Goal: Task Accomplishment & Management: Complete application form

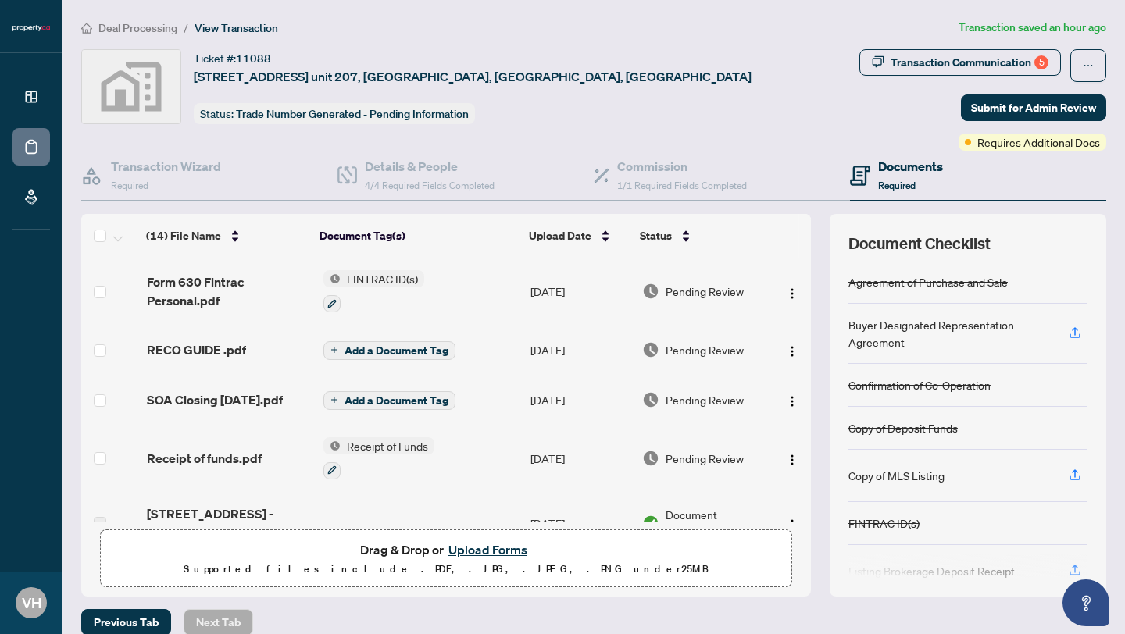
drag, startPoint x: 198, startPoint y: 27, endPoint x: 0, endPoint y: 143, distance: 228.9
click at [194, 29] on span "View Transaction" at bounding box center [236, 28] width 84 height 14
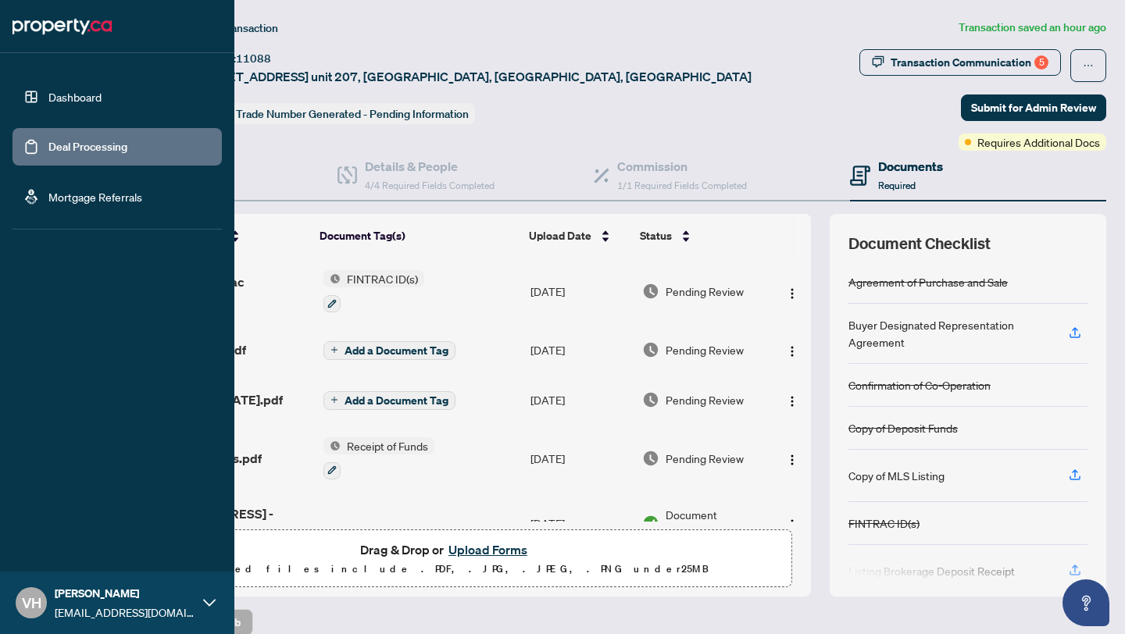
drag, startPoint x: 66, startPoint y: 145, endPoint x: 87, endPoint y: 170, distance: 32.7
click at [66, 145] on link "Deal Processing" at bounding box center [87, 147] width 79 height 14
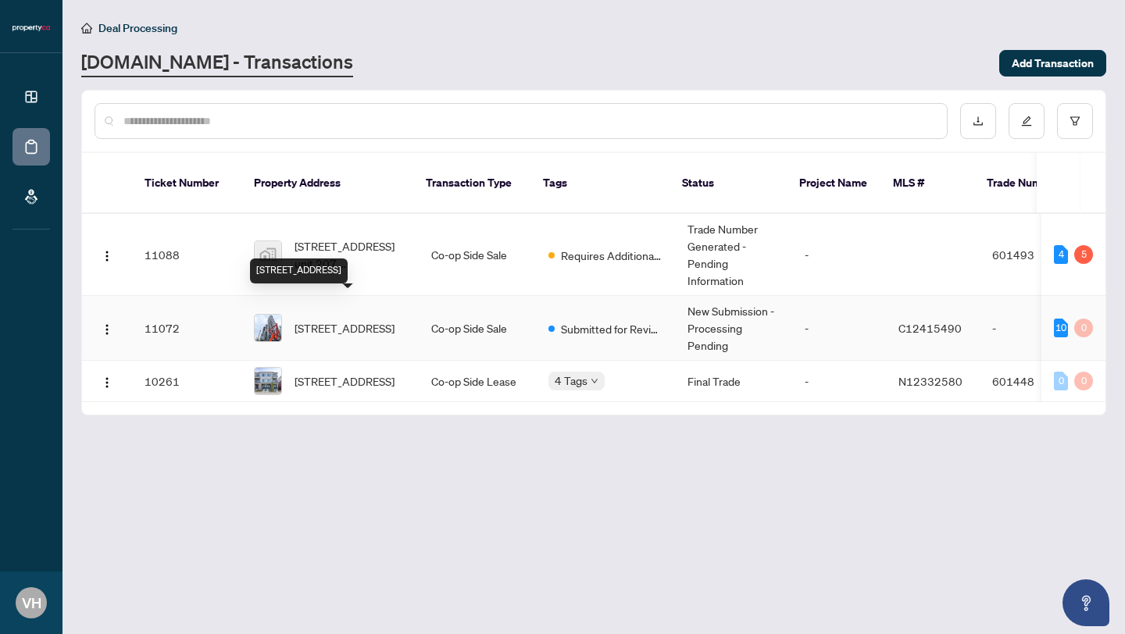
click at [339, 319] on span "[STREET_ADDRESS]" at bounding box center [344, 327] width 100 height 17
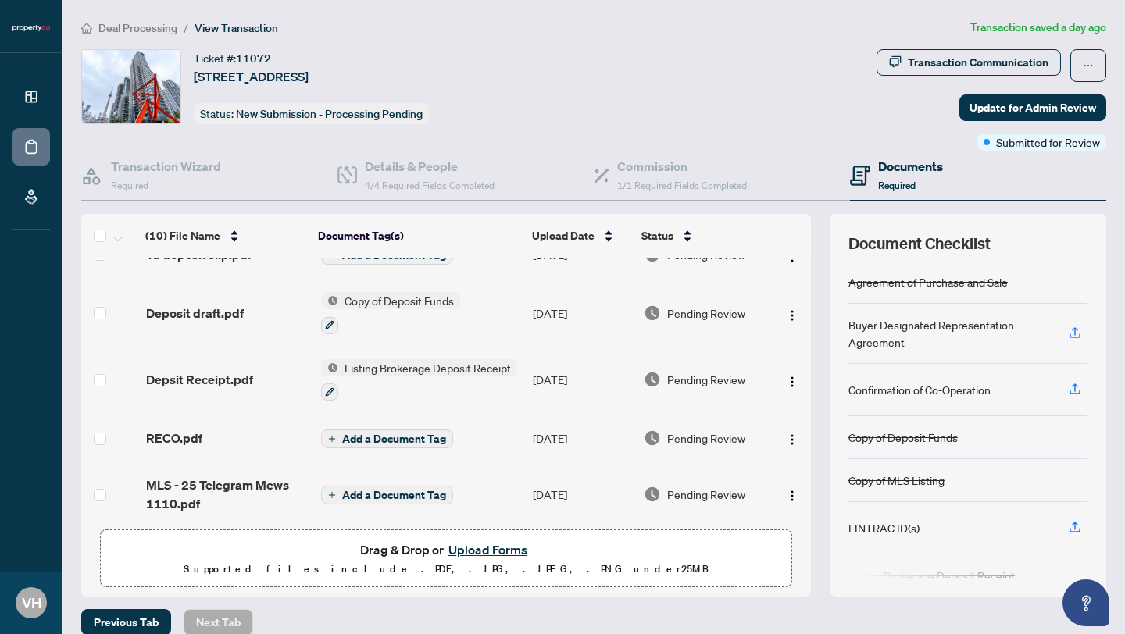
scroll to position [348, 0]
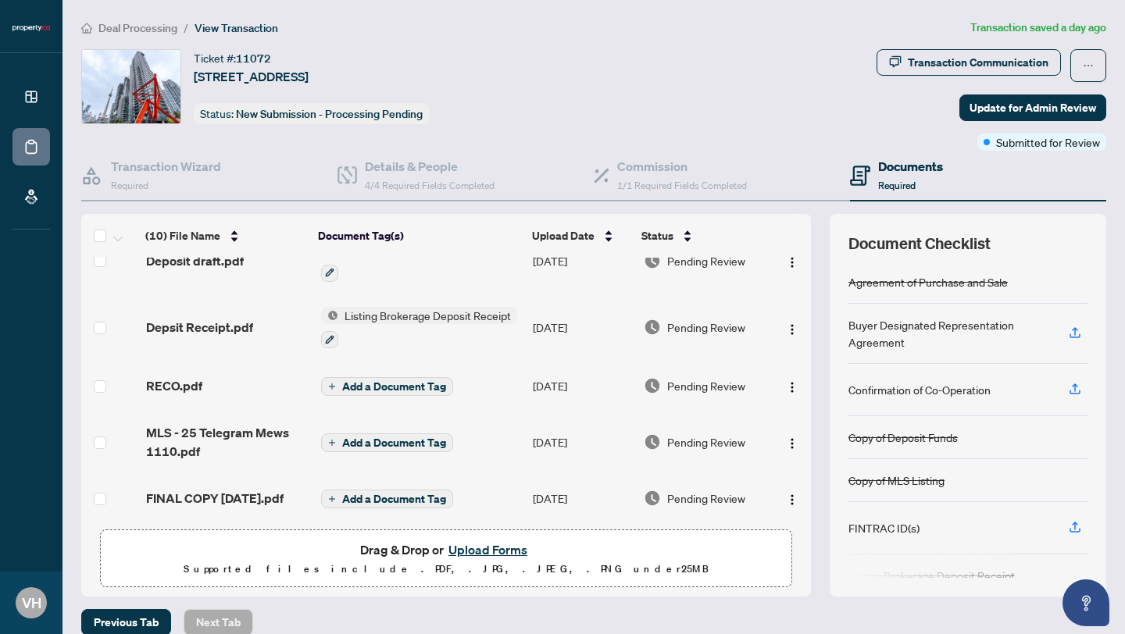
click at [501, 545] on button "Upload Forms" at bounding box center [488, 550] width 88 height 20
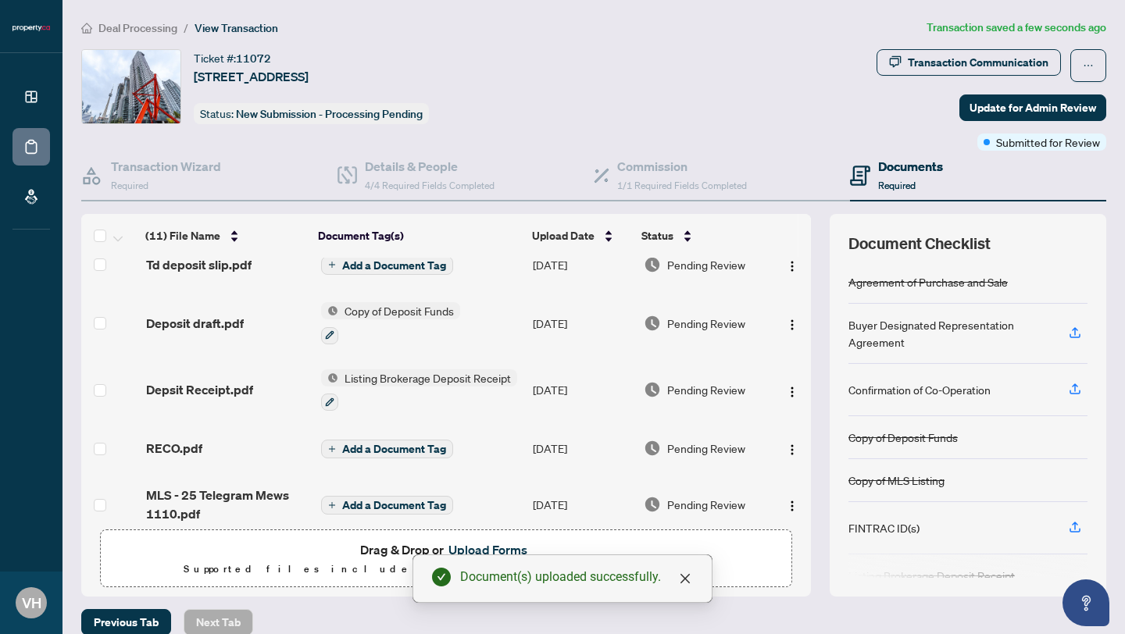
scroll to position [19, 0]
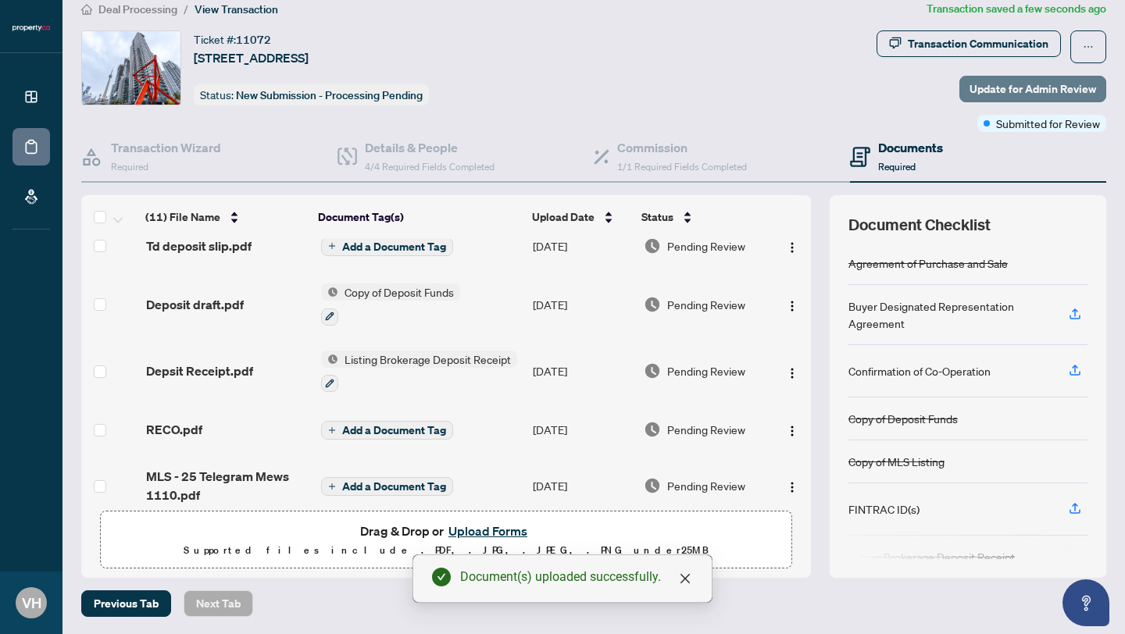
click at [1001, 91] on span "Update for Admin Review" at bounding box center [1032, 89] width 127 height 25
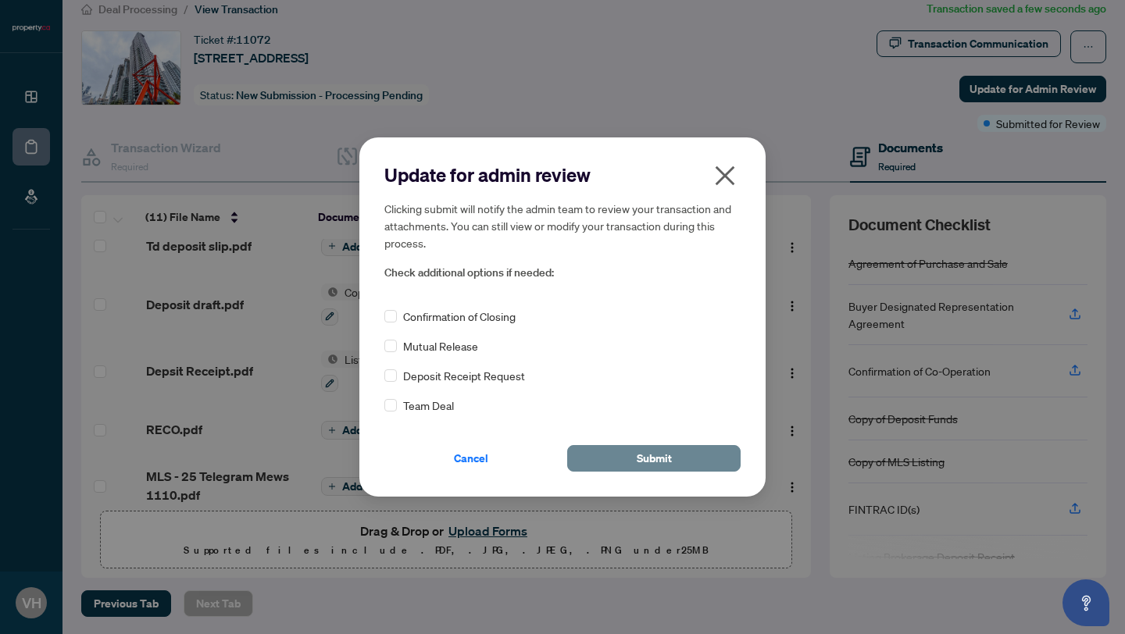
click at [595, 455] on button "Submit" at bounding box center [653, 458] width 173 height 27
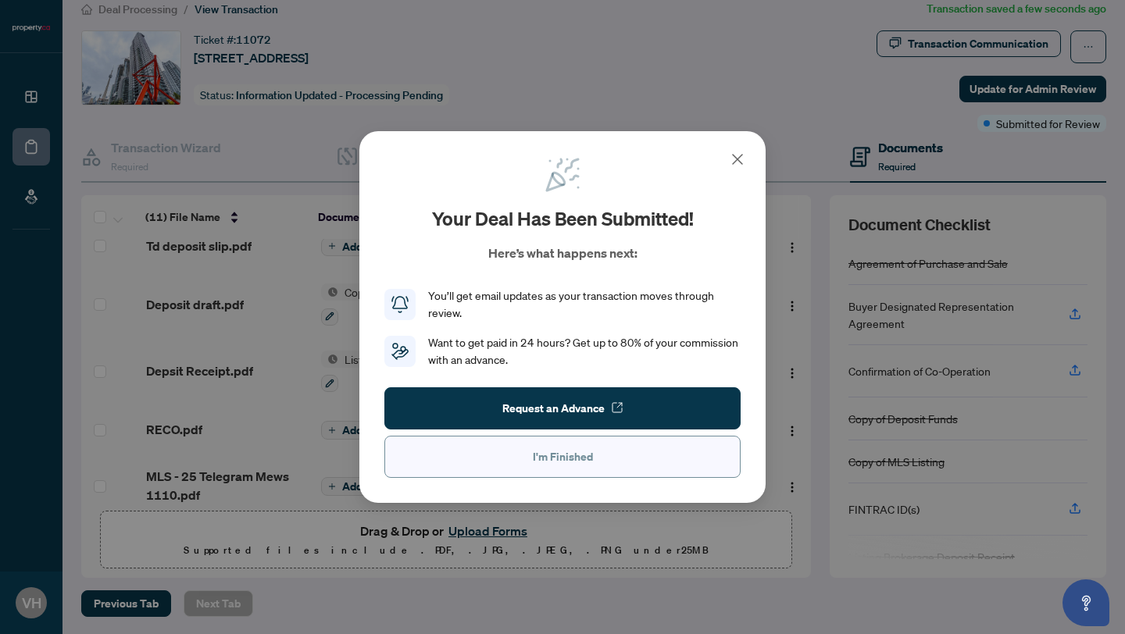
click at [492, 450] on button "I'm Finished" at bounding box center [562, 457] width 356 height 42
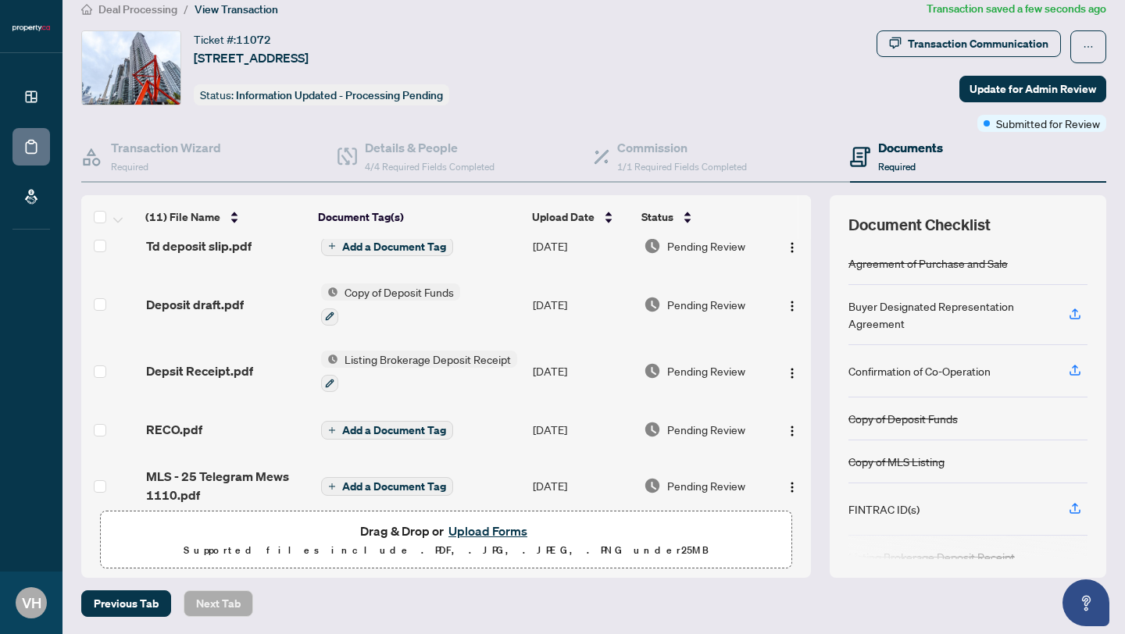
scroll to position [0, 0]
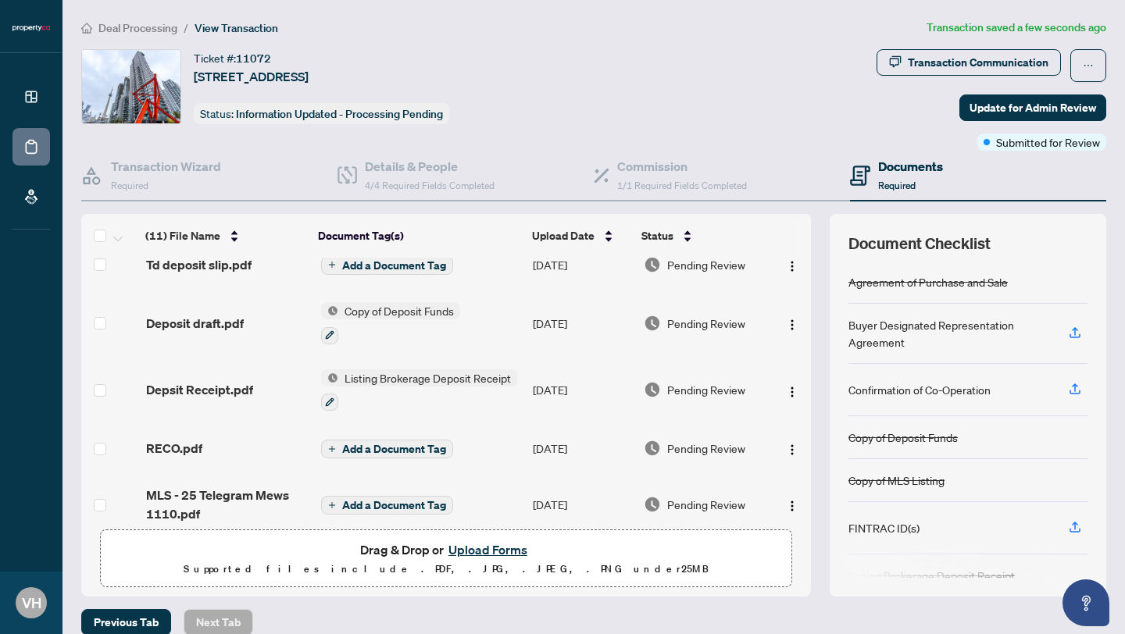
click at [139, 24] on span "Deal Processing" at bounding box center [137, 28] width 79 height 14
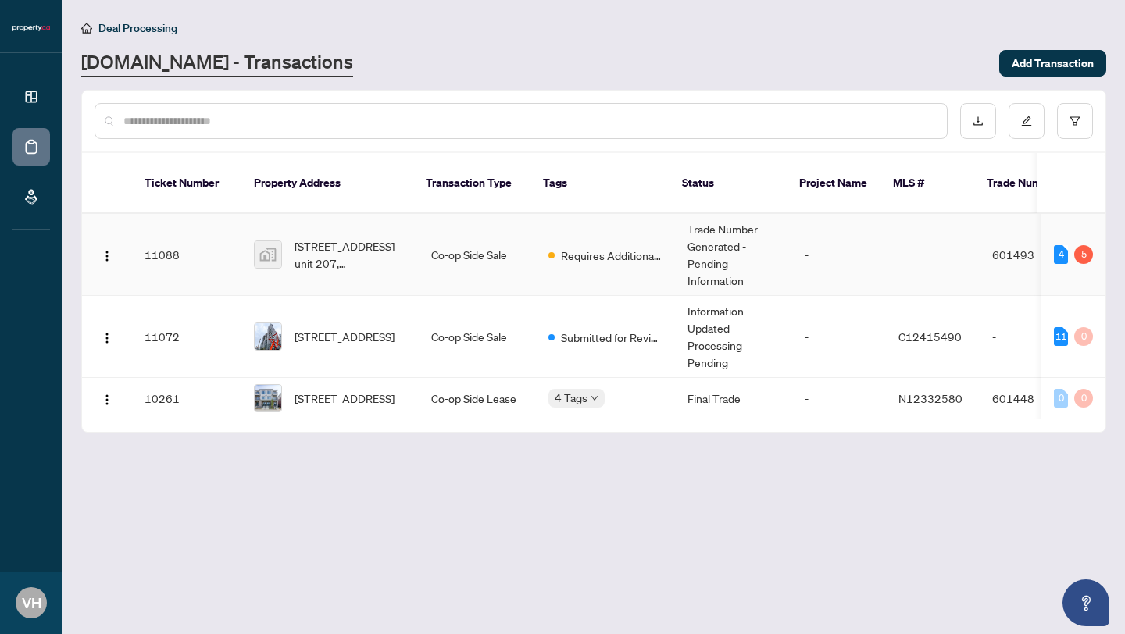
click at [336, 237] on span "[STREET_ADDRESS] unit 207, [GEOGRAPHIC_DATA], [GEOGRAPHIC_DATA], [GEOGRAPHIC_DA…" at bounding box center [350, 254] width 112 height 34
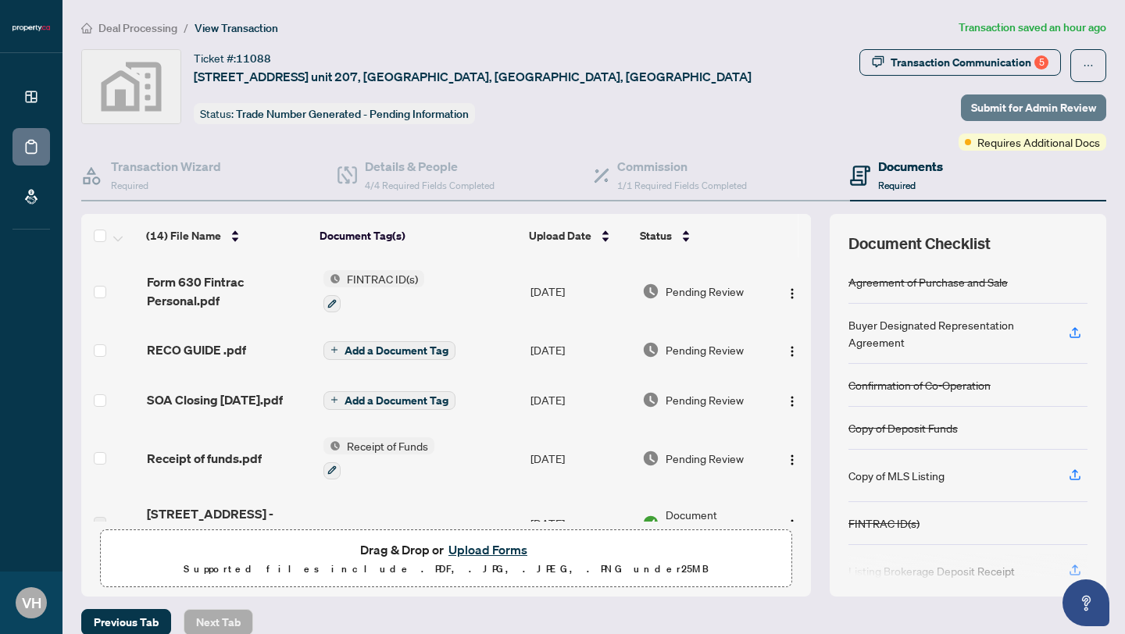
click at [1042, 106] on span "Submit for Admin Review" at bounding box center [1033, 107] width 125 height 25
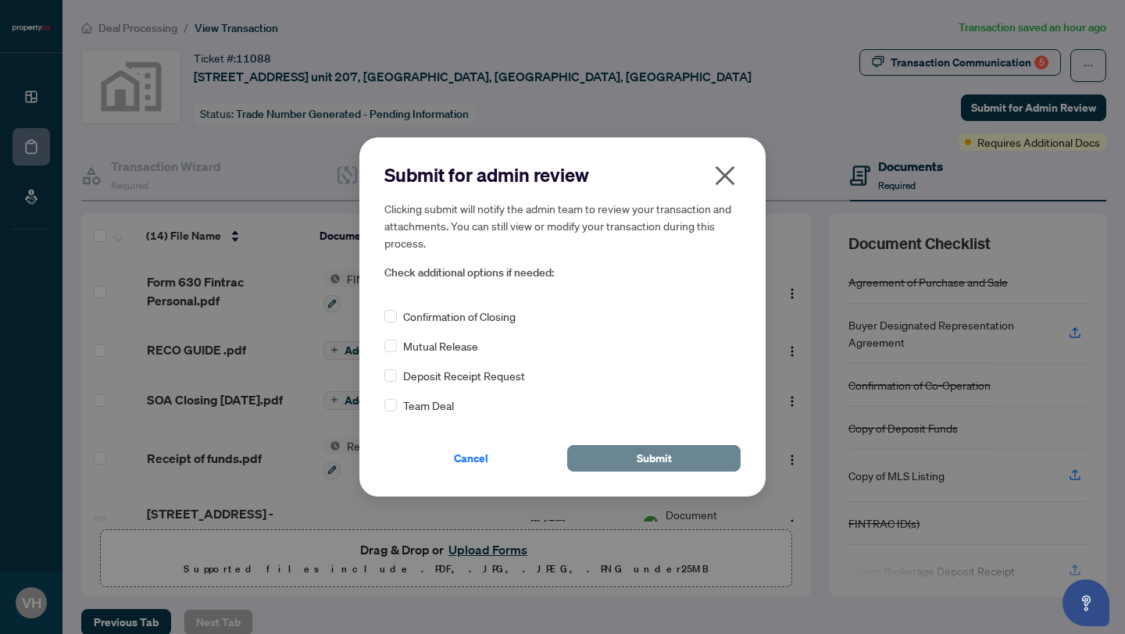
click at [683, 452] on button "Submit" at bounding box center [653, 458] width 173 height 27
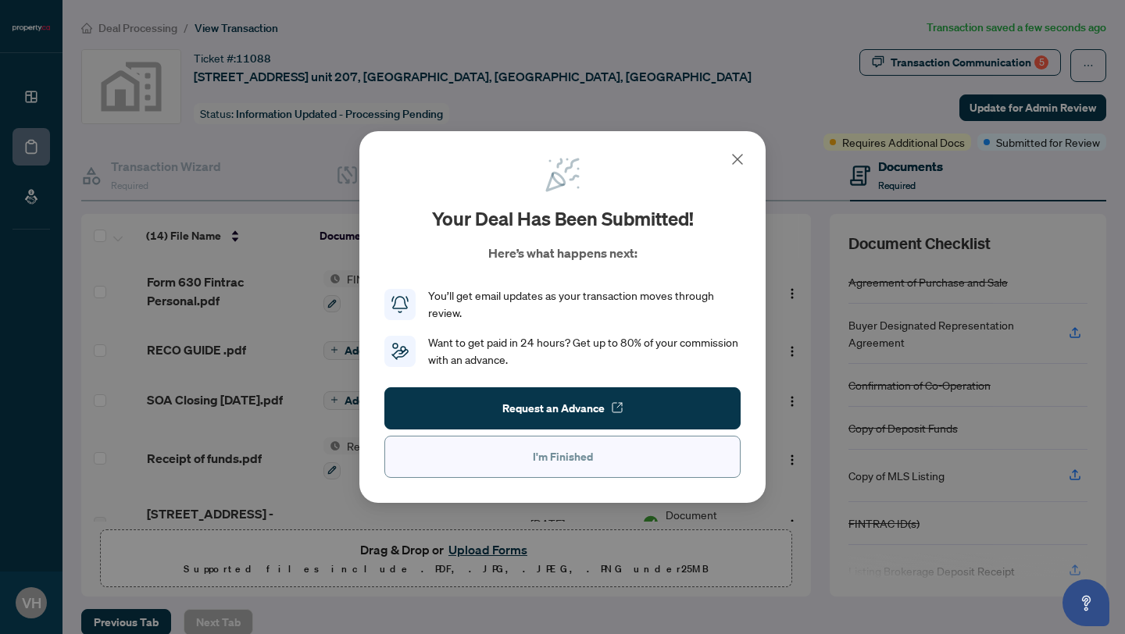
click at [565, 466] on span "I'm Finished" at bounding box center [563, 456] width 60 height 25
